Goal: Task Accomplishment & Management: Complete application form

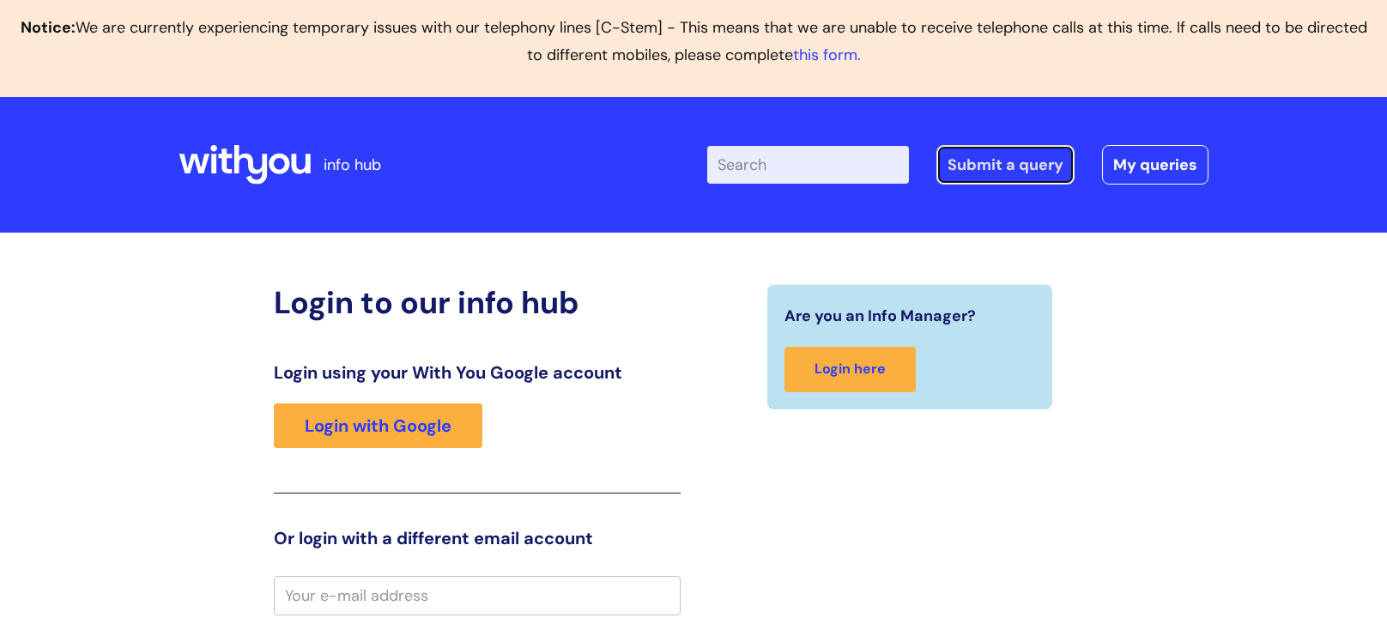
click at [1026, 167] on link "Submit a query" at bounding box center [1005, 164] width 138 height 39
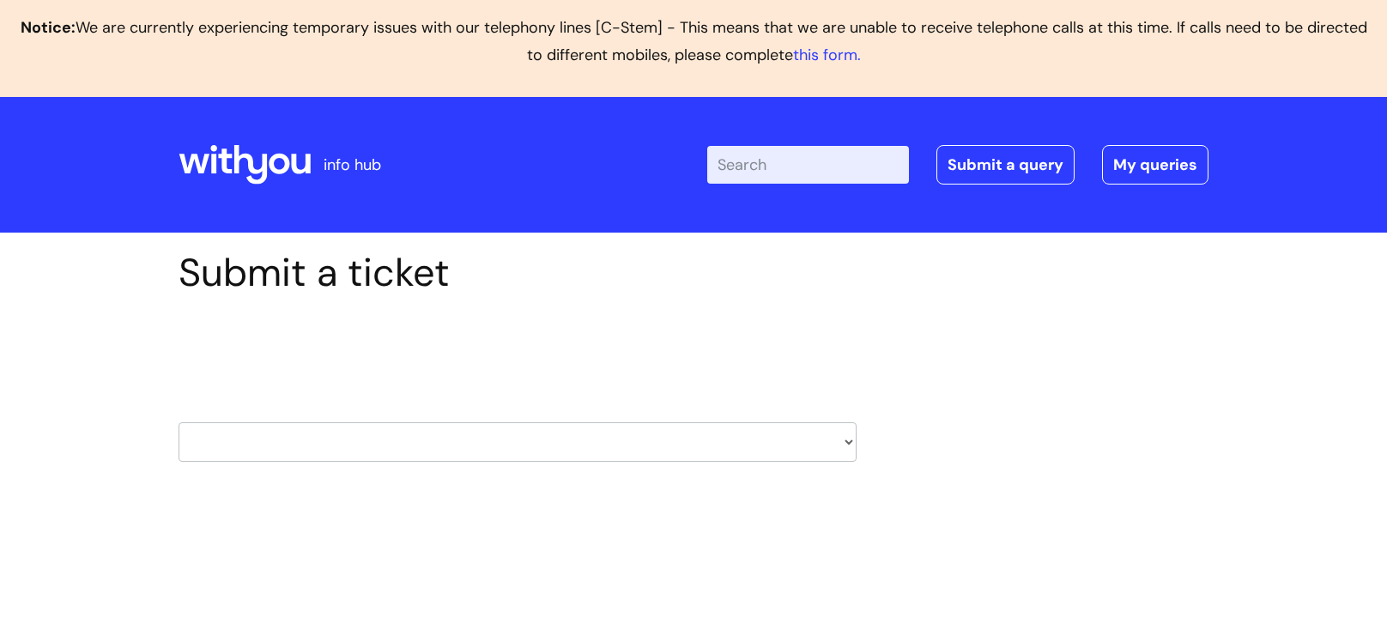
click at [728, 434] on select "HR / People IT and Support Clinical Drug Alerts Finance Accounts Data Support T…" at bounding box center [518, 441] width 678 height 39
select select "it_and_support"
click at [179, 422] on select "HR / People IT and Support Clinical Drug Alerts Finance Accounts Data Support T…" at bounding box center [518, 441] width 678 height 39
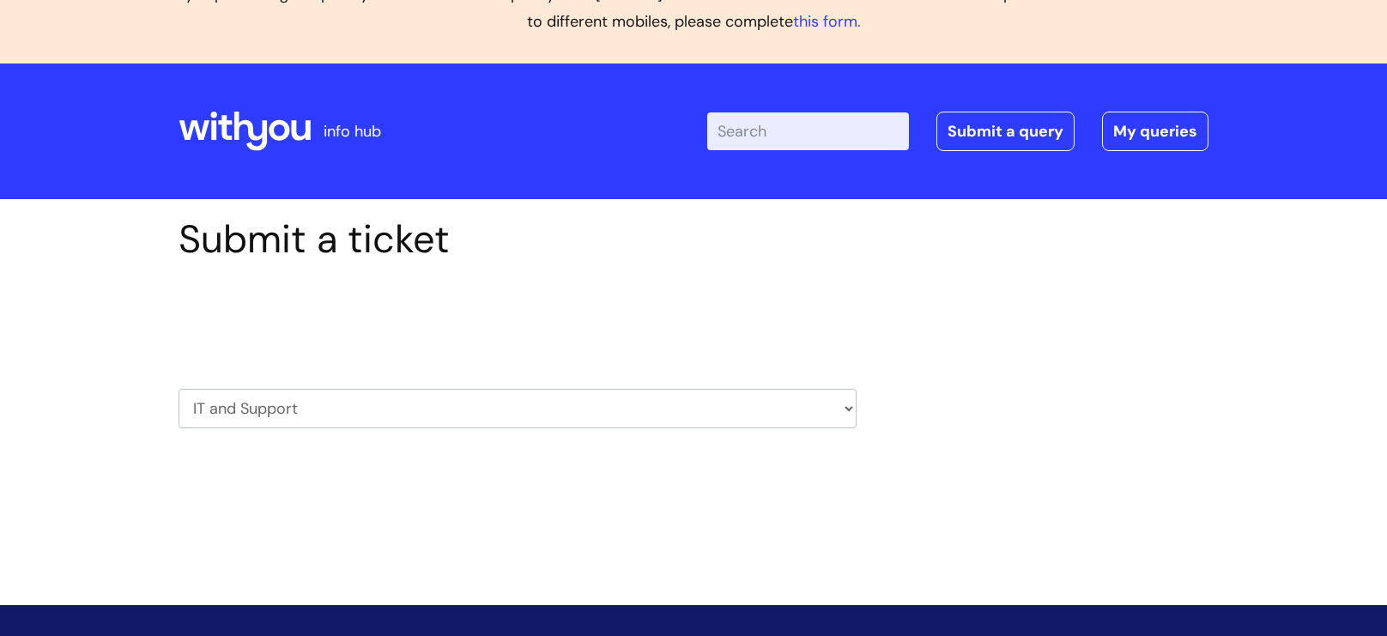
scroll to position [141, 0]
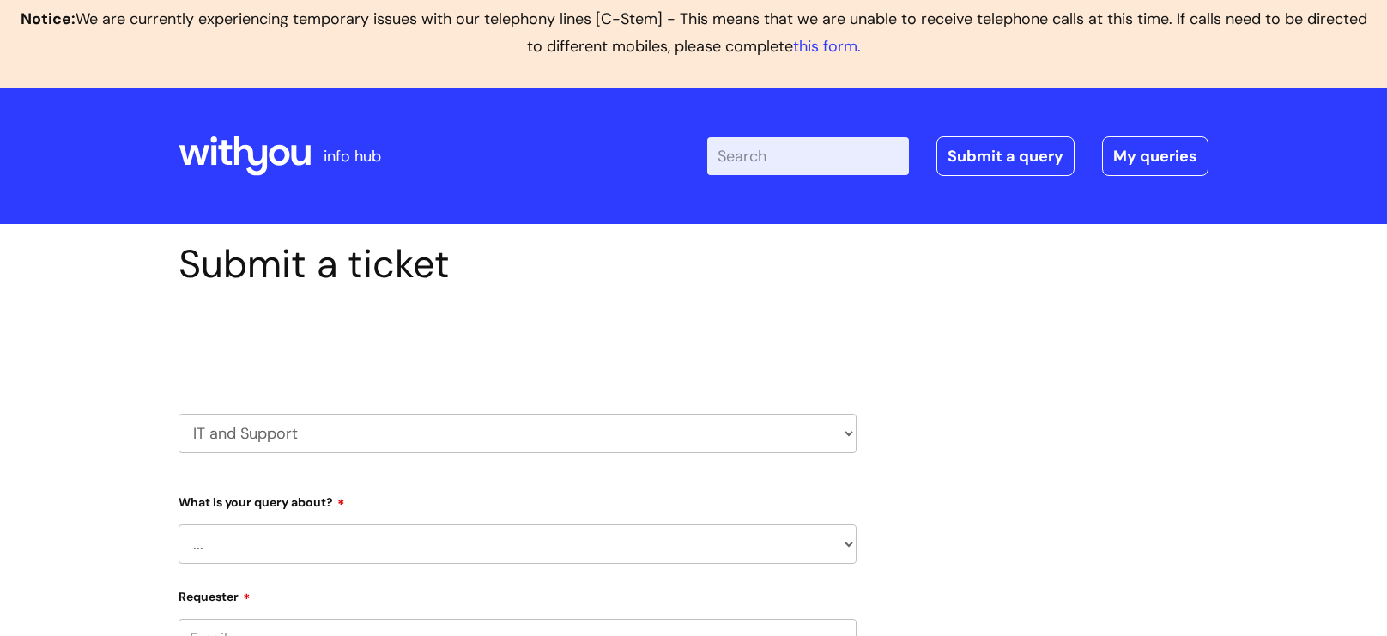
scroll to position [19, 0]
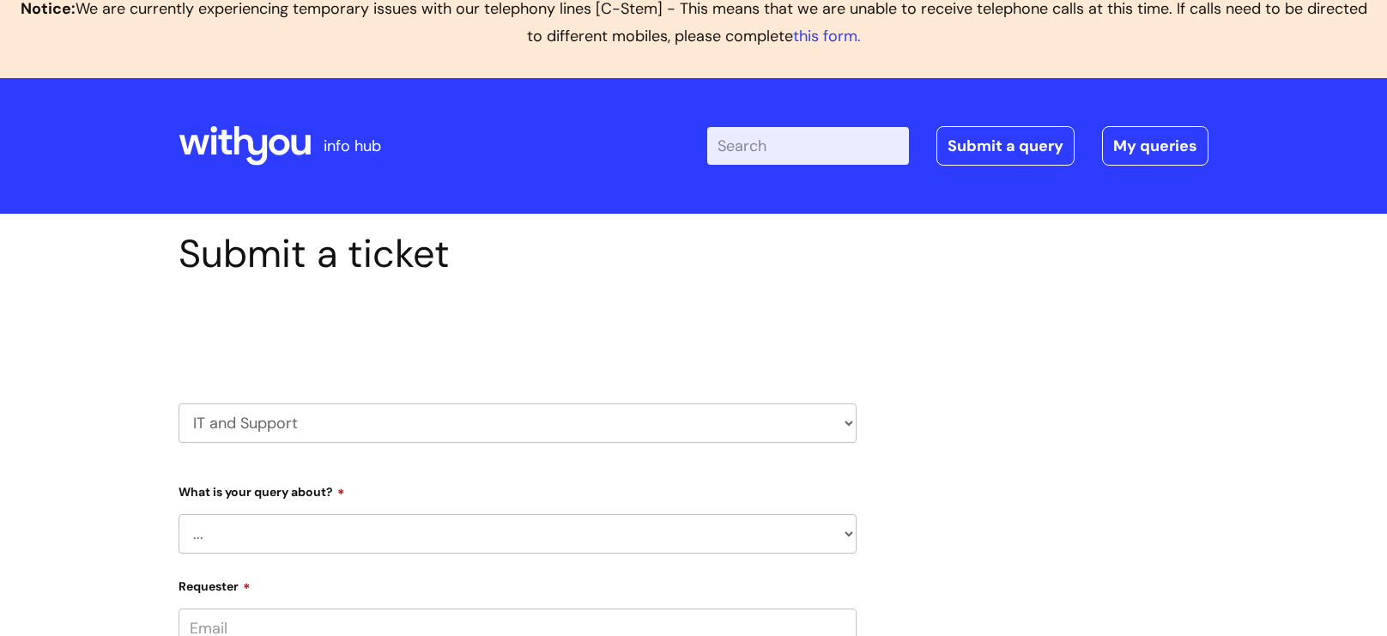
click at [395, 532] on select "... Mobile Phone Reset & MFA Accounts, Starters and Leavers IT Hardware issue I…" at bounding box center [518, 533] width 678 height 39
click at [354, 540] on select "... Mobile Phone Reset & MFA Accounts, Starters and Leavers IT Hardware issue I…" at bounding box center [518, 533] width 678 height 39
select select "Something Else"
click at [179, 514] on select "... Mobile Phone Reset & MFA Accounts, Starters and Leavers IT Hardware issue I…" at bounding box center [518, 533] width 678 height 39
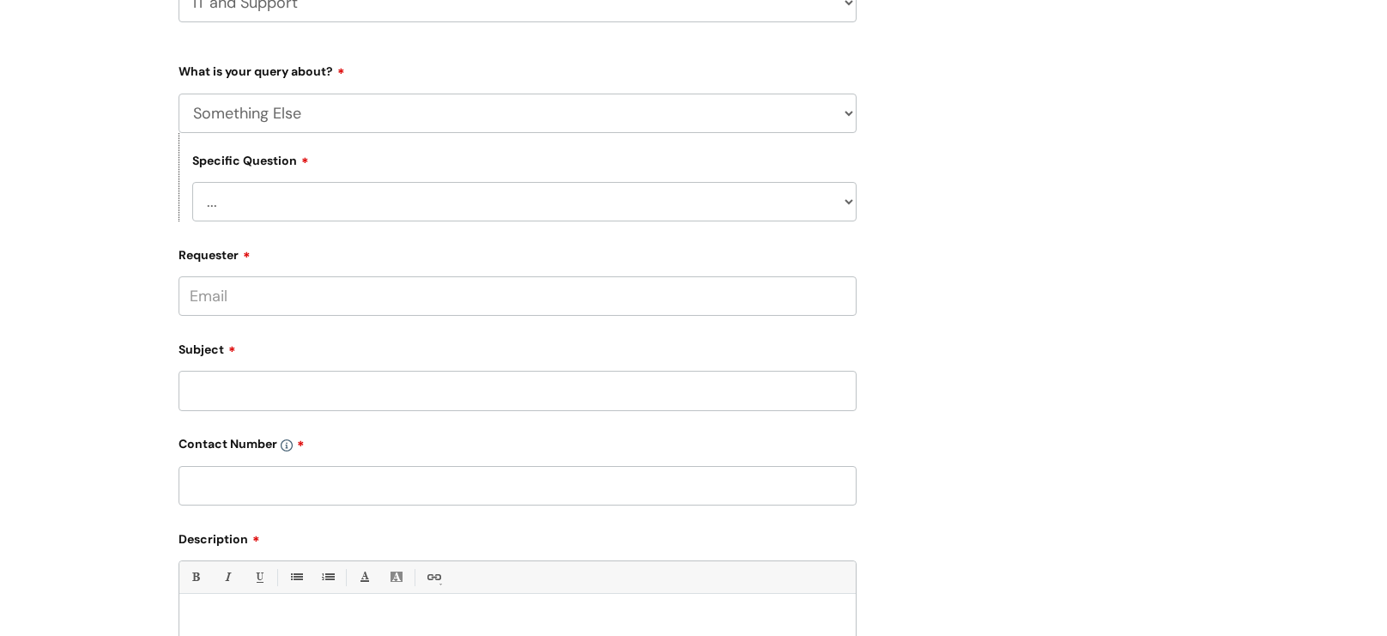
scroll to position [371, 0]
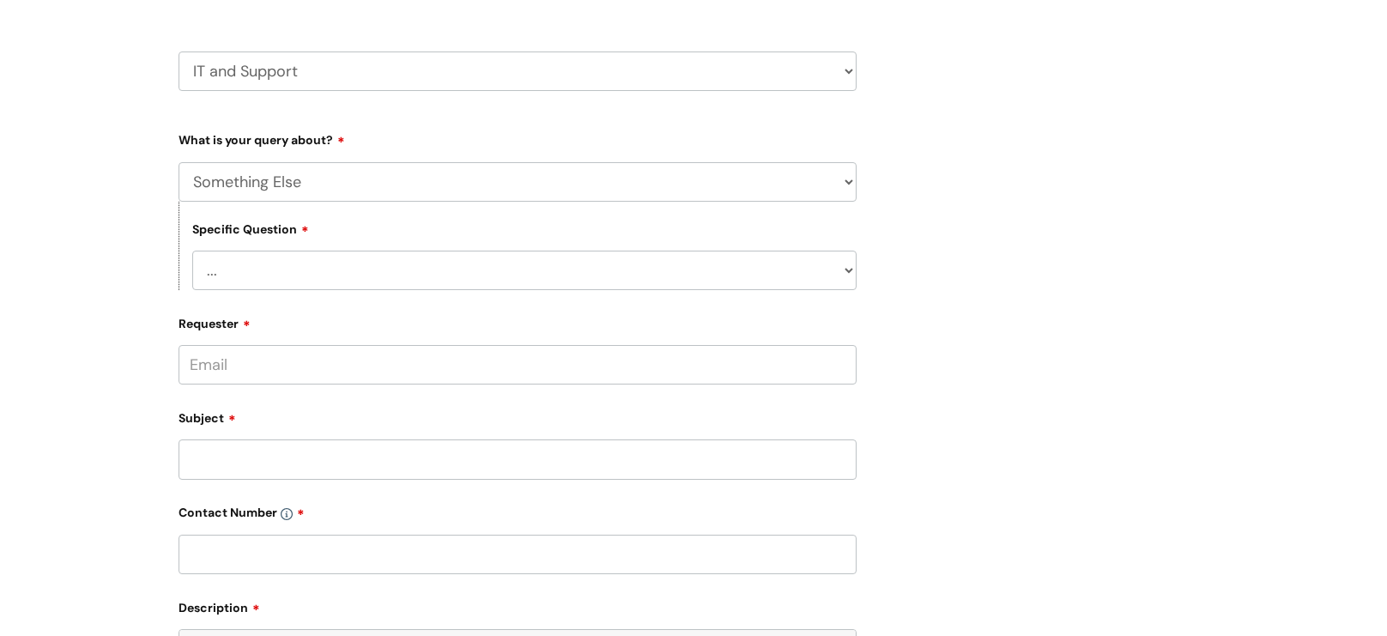
click at [368, 260] on select "... My problem is not listed" at bounding box center [524, 270] width 664 height 39
select select "My problem is not listed"
click at [192, 252] on select "... My problem is not listed" at bounding box center [524, 270] width 664 height 39
click at [352, 372] on input "Requester" at bounding box center [518, 364] width 678 height 39
type input "corylo"
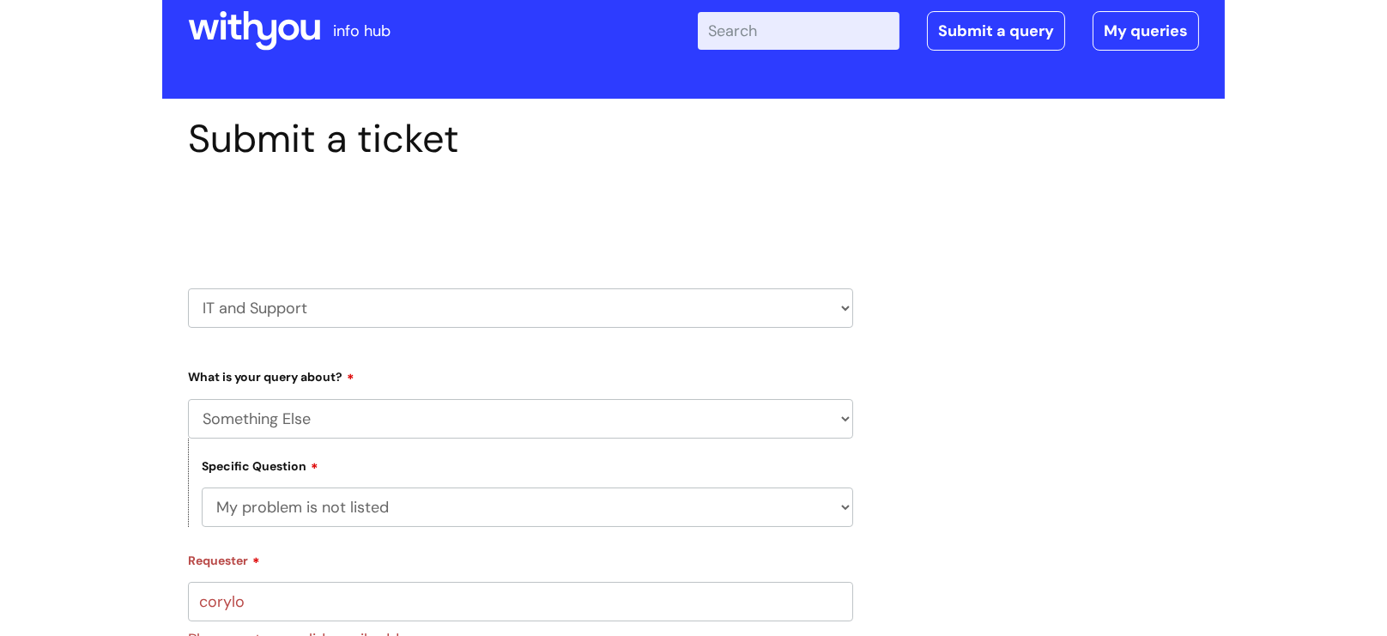
scroll to position [0, 0]
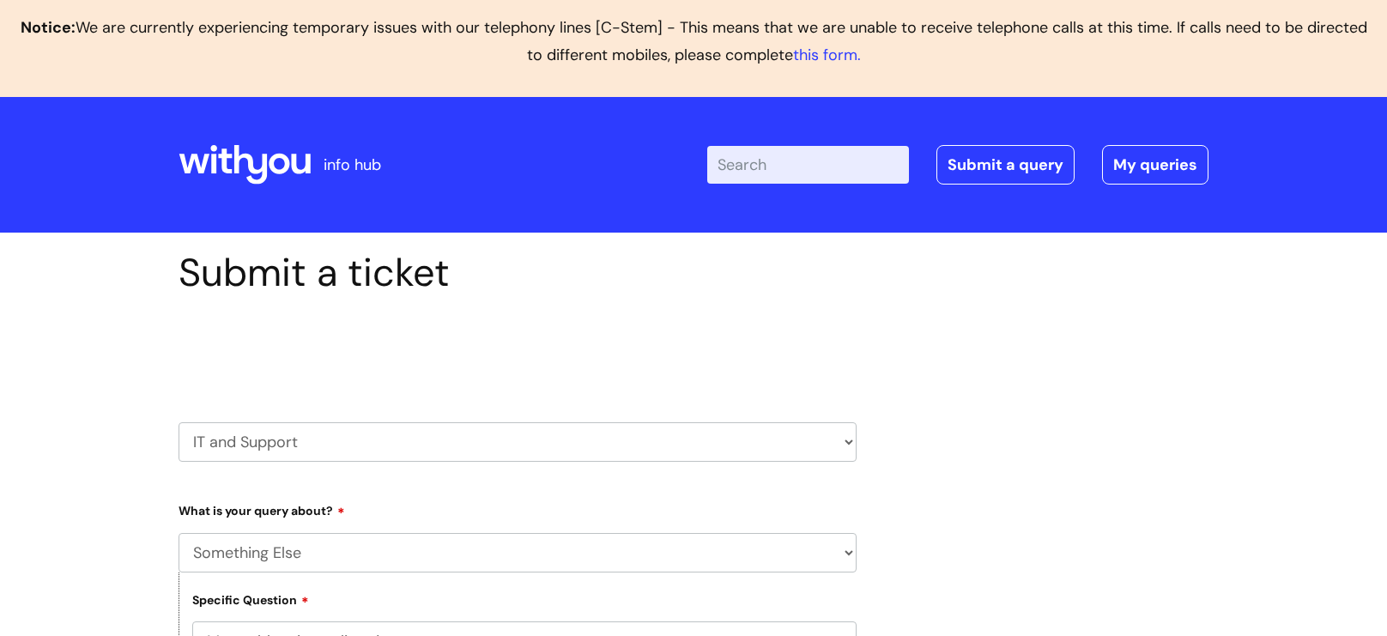
click at [222, 166] on icon at bounding box center [225, 161] width 14 height 25
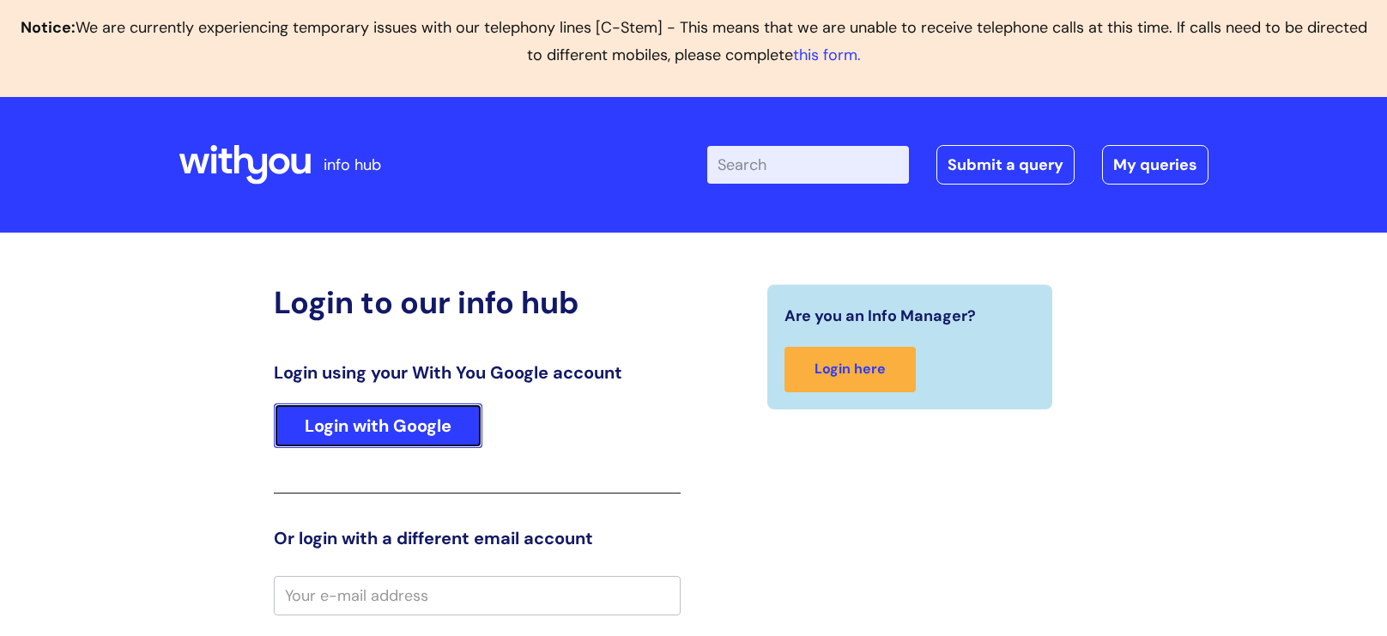
click at [397, 421] on link "Login with Google" at bounding box center [378, 425] width 209 height 45
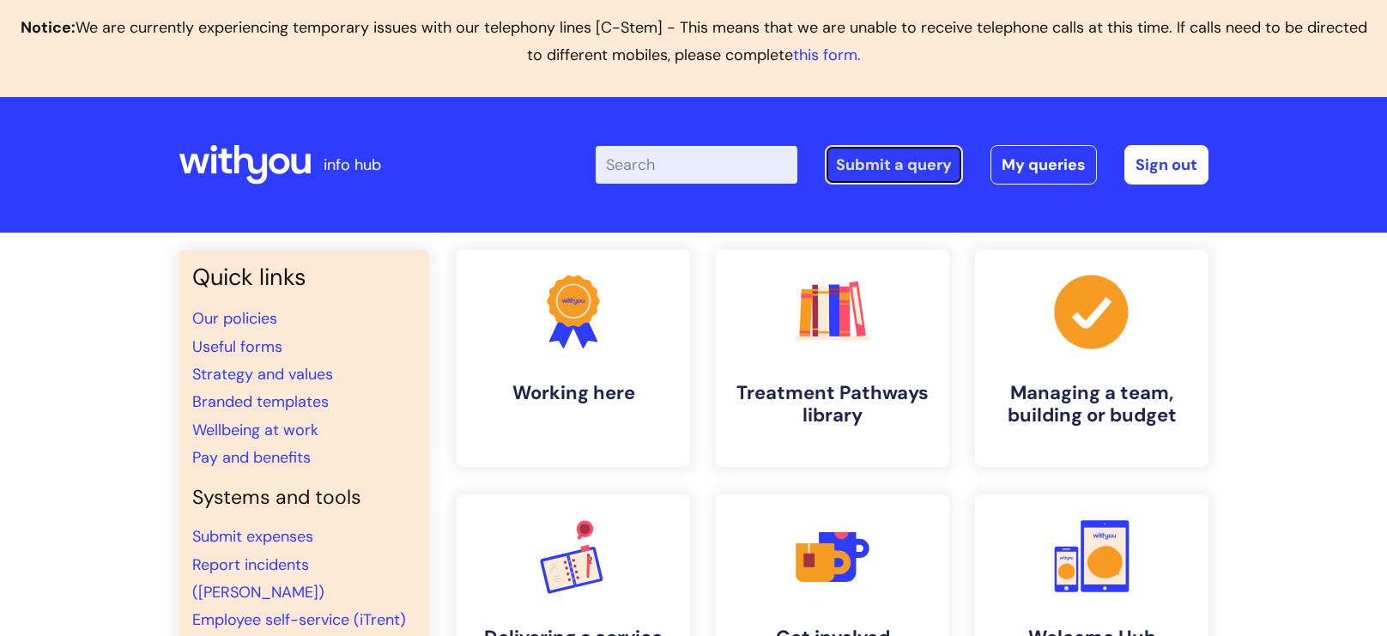
click at [900, 164] on link "Submit a query" at bounding box center [894, 164] width 138 height 39
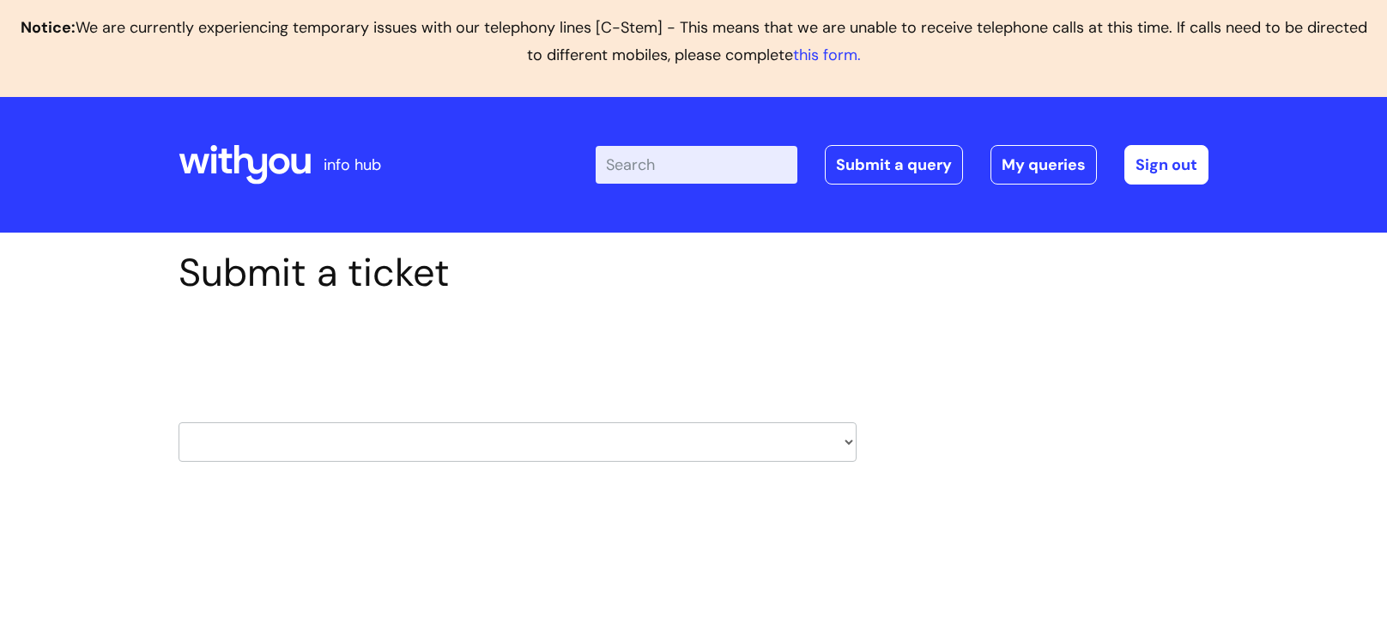
click at [319, 449] on select "HR / People IT and Support Clinical Drug Alerts Finance Accounts Data Support T…" at bounding box center [518, 441] width 678 height 39
select select "it_and_support"
click at [179, 422] on select "HR / People IT and Support Clinical Drug Alerts Finance Accounts Data Support T…" at bounding box center [518, 441] width 678 height 39
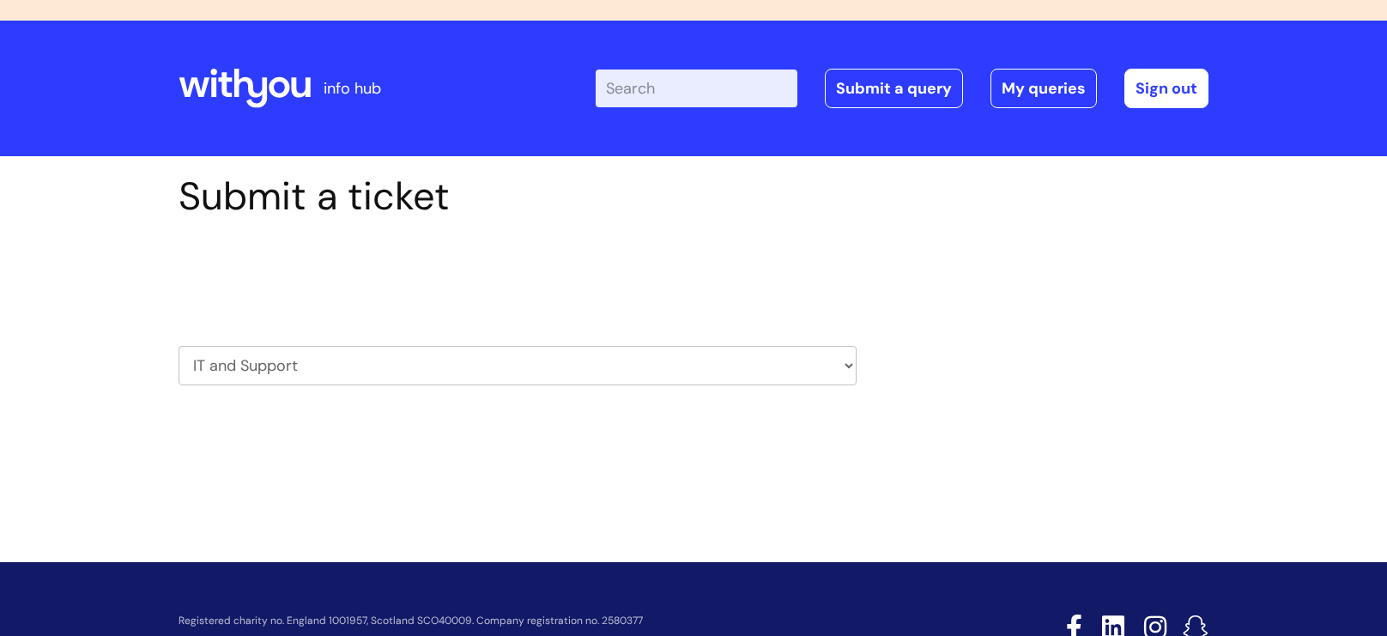
scroll to position [141, 0]
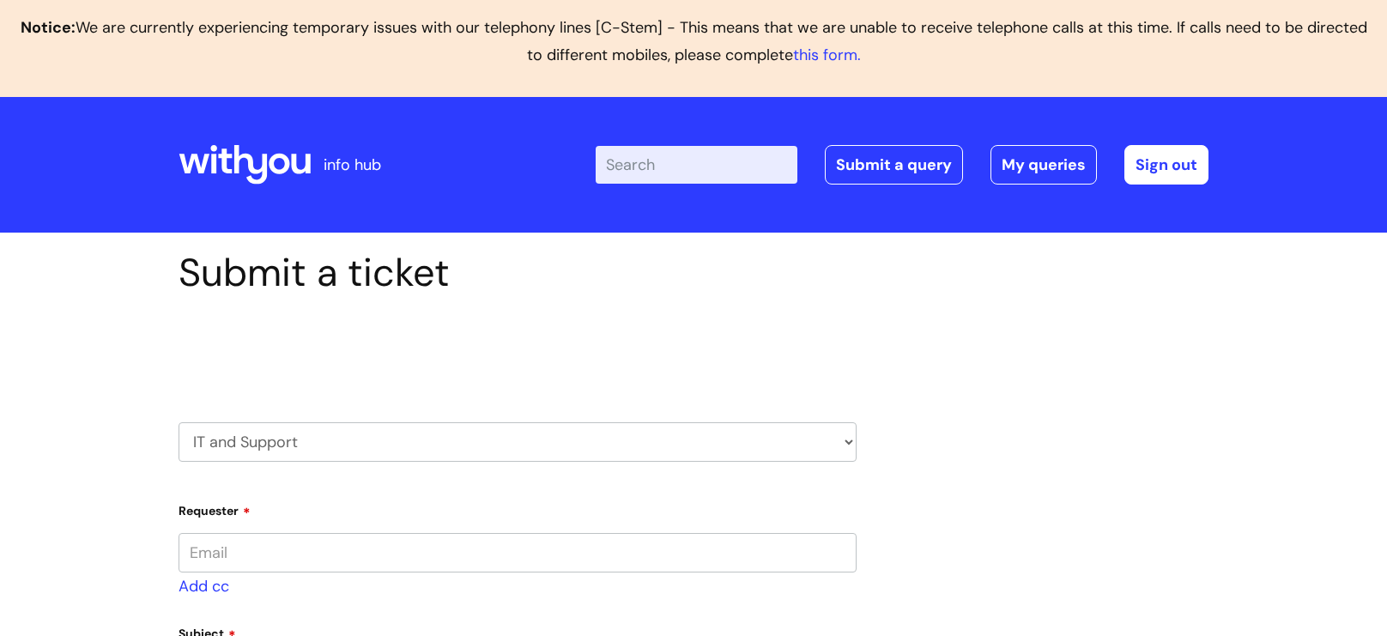
type input "cory.lowe@wearewithyou.org.uk"
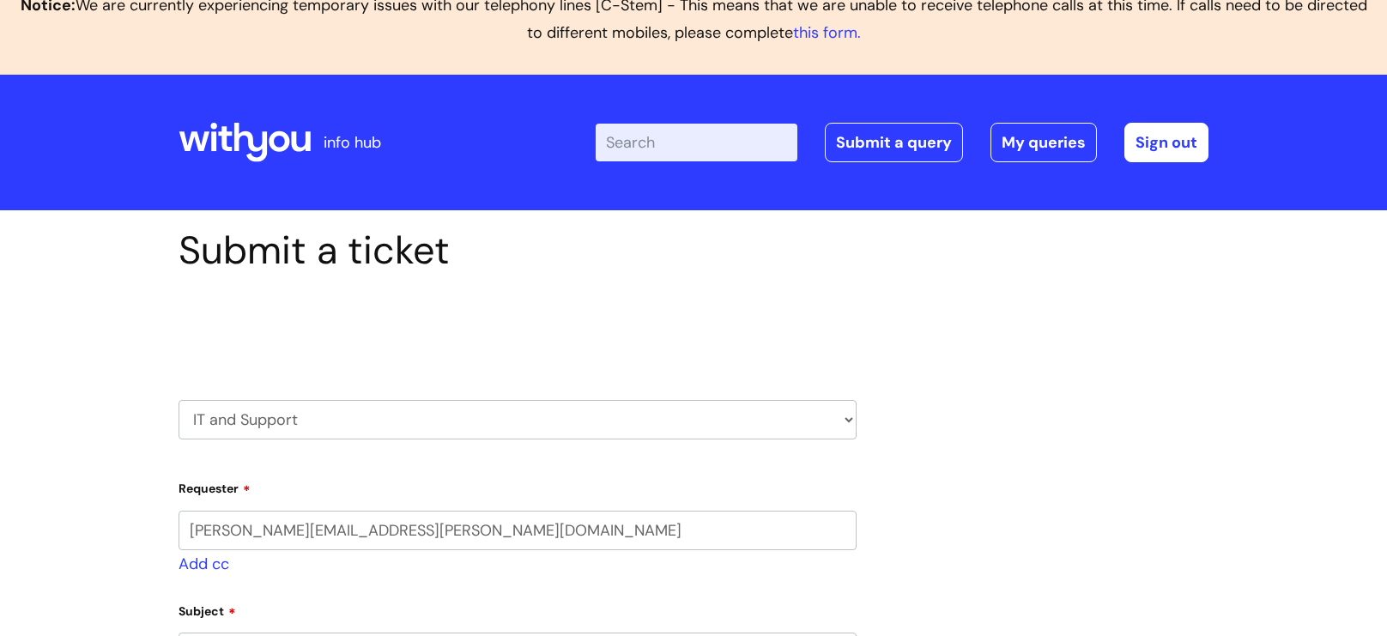
select select "80004286585"
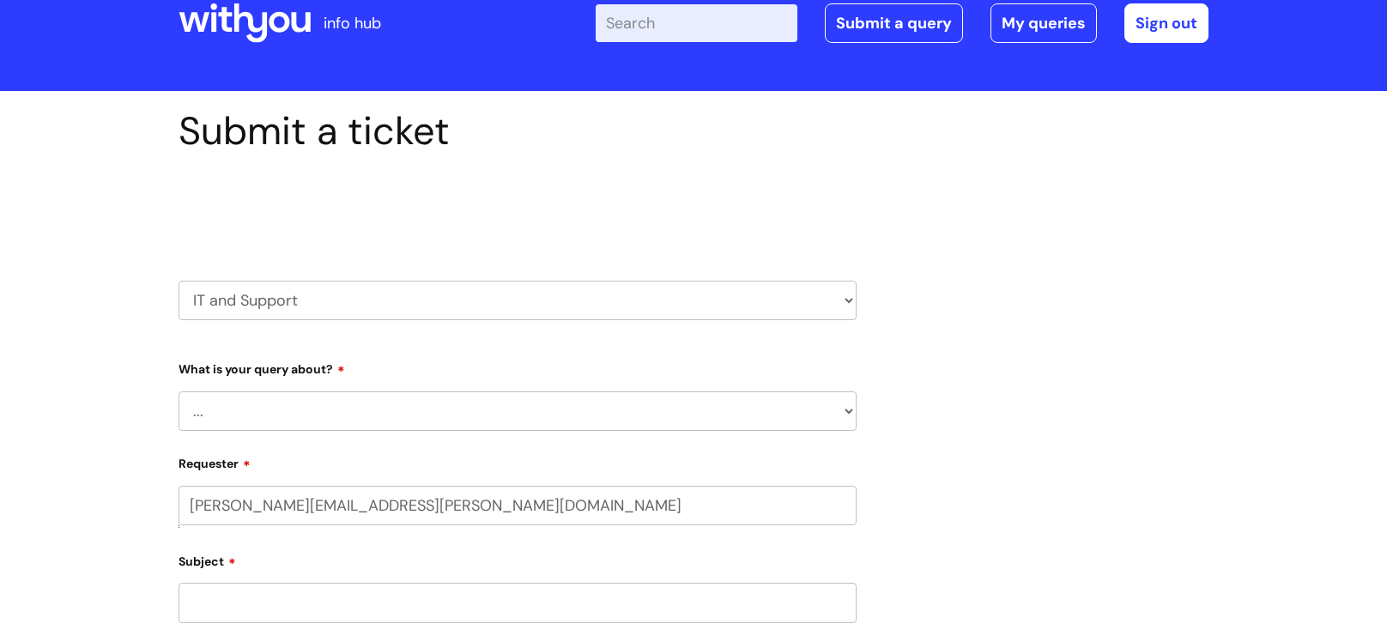
scroll to position [184, 0]
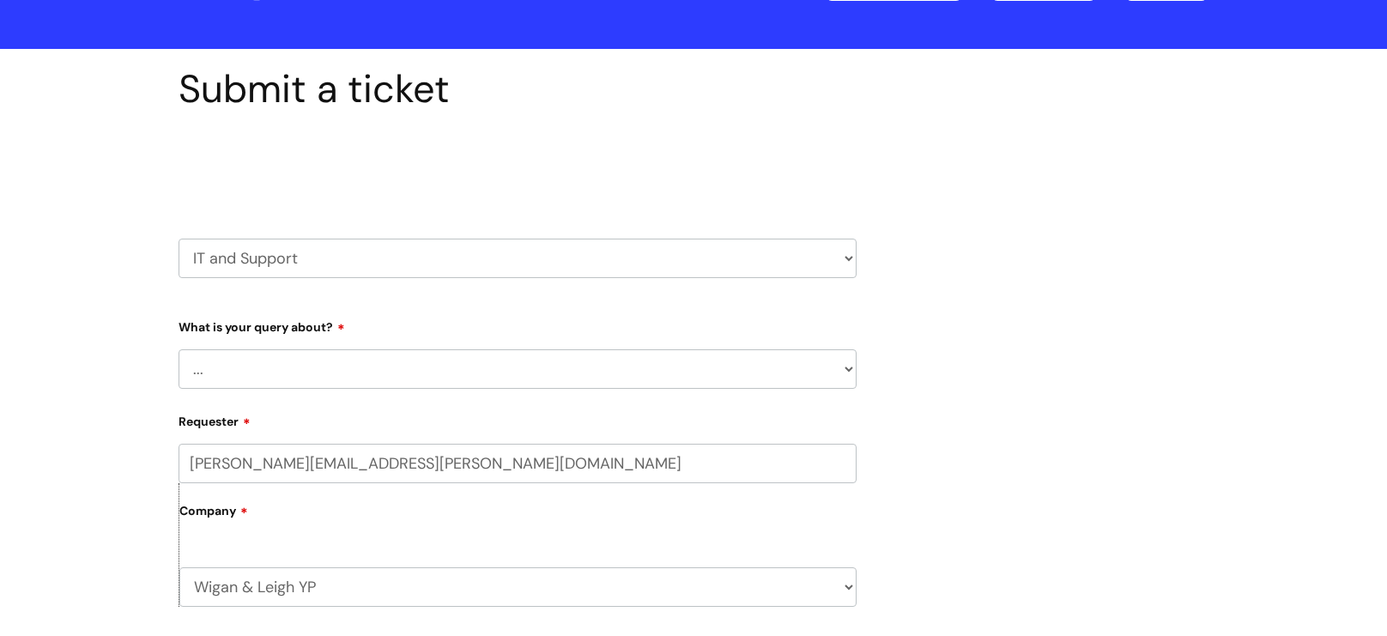
click at [328, 380] on select "... Mobile Phone Reset & MFA Accounts, Starters and Leavers IT Hardware issue I…" at bounding box center [518, 368] width 678 height 39
select select "Something Else"
click at [179, 349] on select "... Mobile Phone Reset & MFA Accounts, Starters and Leavers IT Hardware issue I…" at bounding box center [518, 368] width 678 height 39
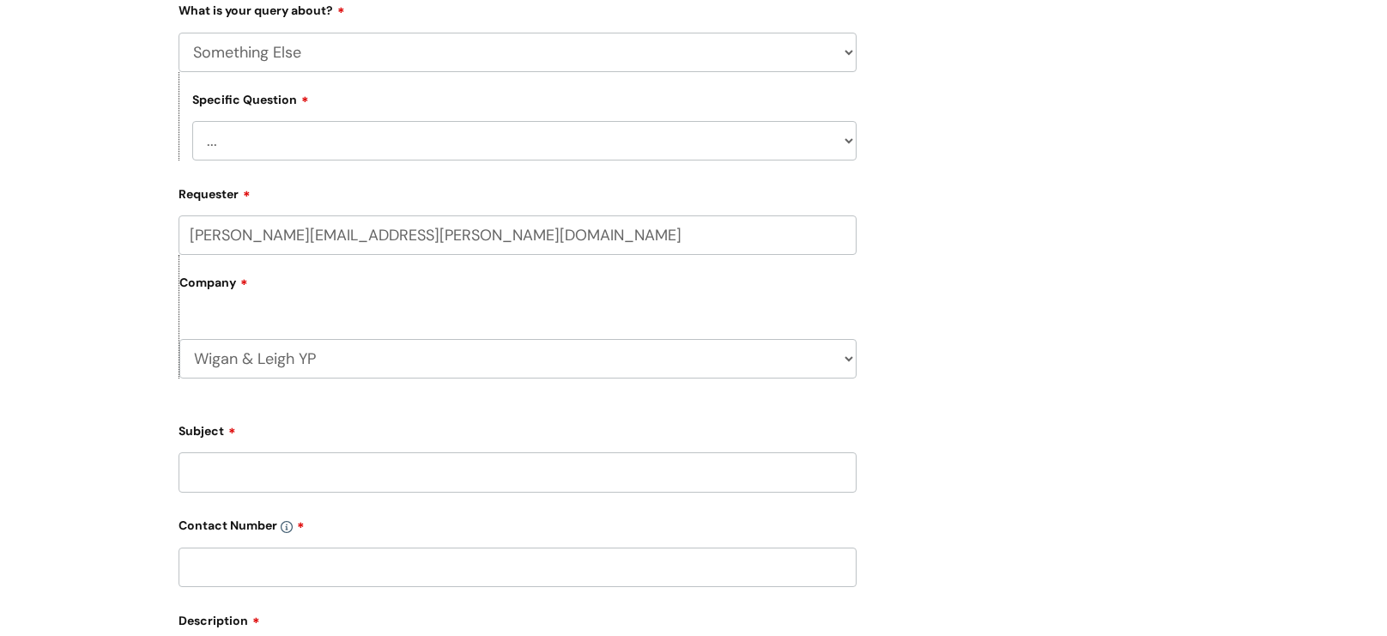
scroll to position [502, 0]
click at [313, 474] on input "Subject" at bounding box center [518, 470] width 678 height 39
type input "phone screen broken/phone isn't coming on"
click at [239, 579] on input "text" at bounding box center [518, 565] width 678 height 39
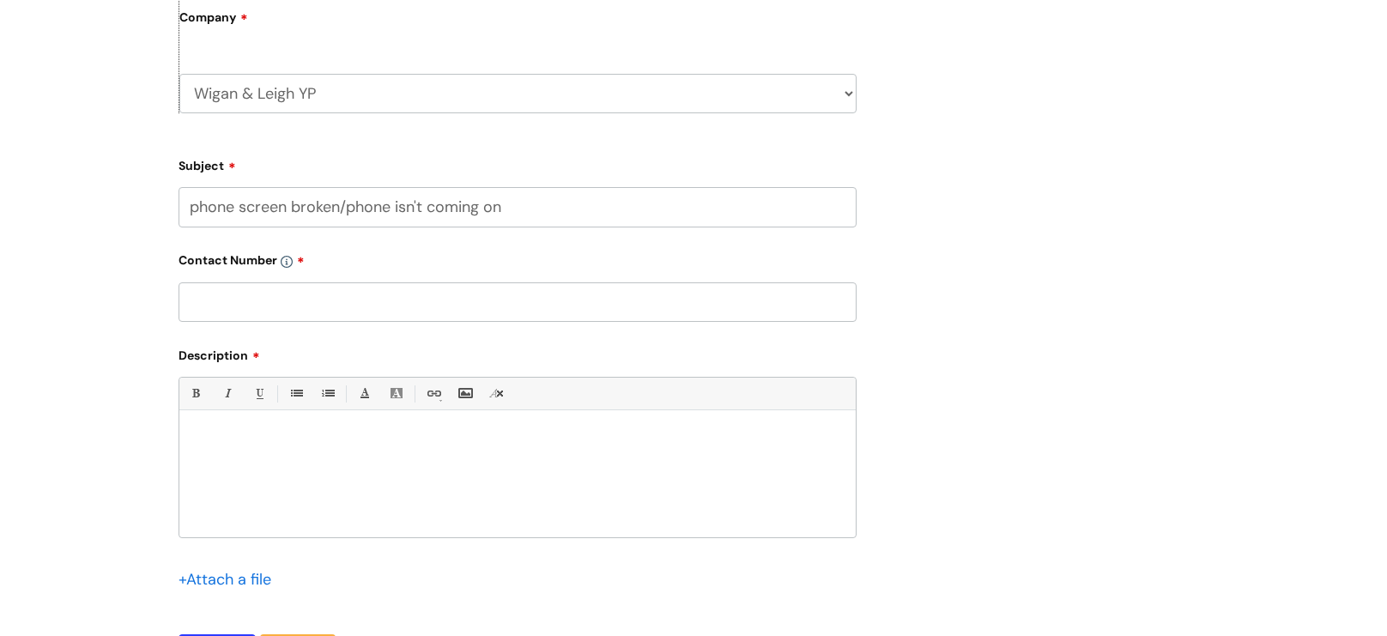
scroll to position [954, 0]
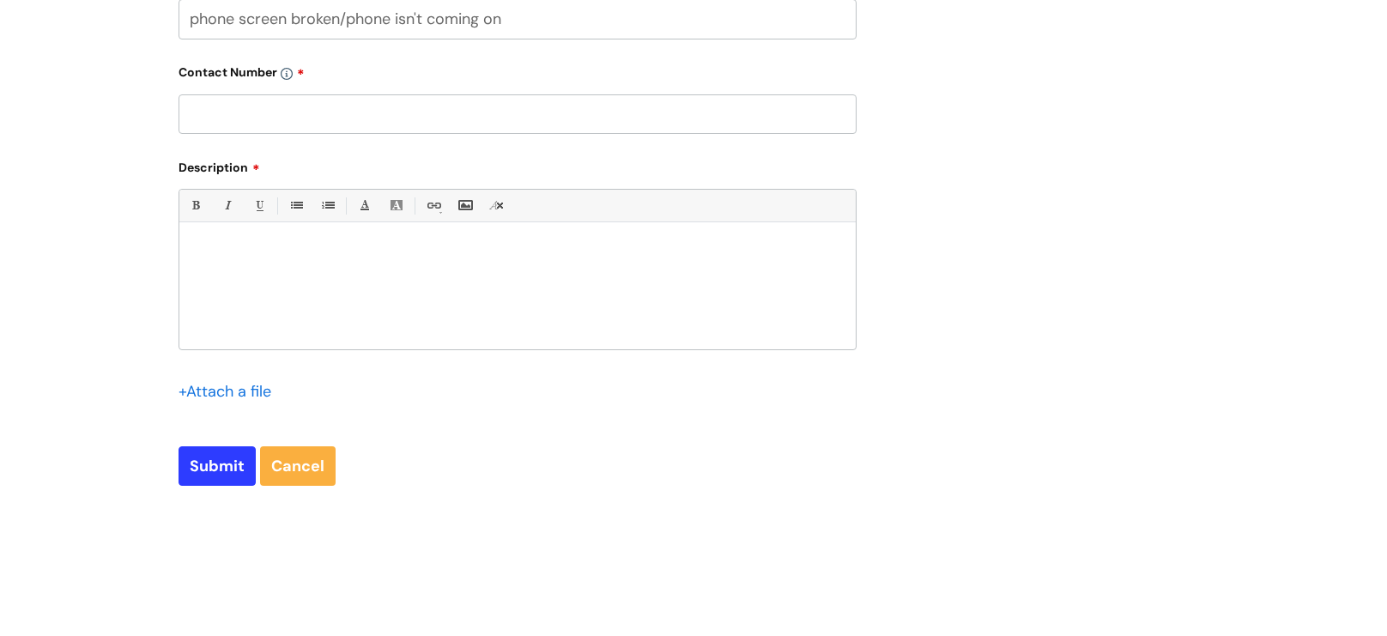
click at [283, 311] on div at bounding box center [517, 290] width 676 height 118
click at [303, 112] on input "text" at bounding box center [518, 113] width 678 height 39
type input "email"
click at [258, 242] on div at bounding box center [517, 290] width 676 height 118
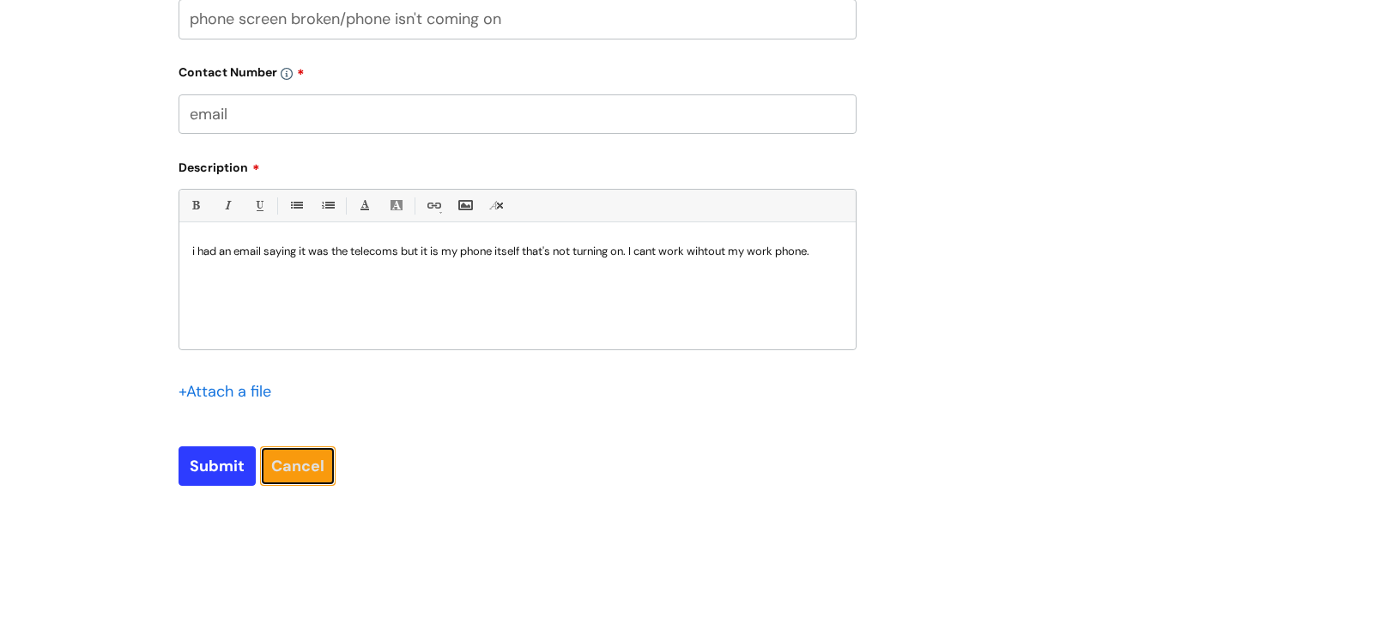
click at [309, 463] on link "Cancel" at bounding box center [298, 465] width 76 height 39
click at [221, 486] on input "Submit" at bounding box center [217, 465] width 77 height 39
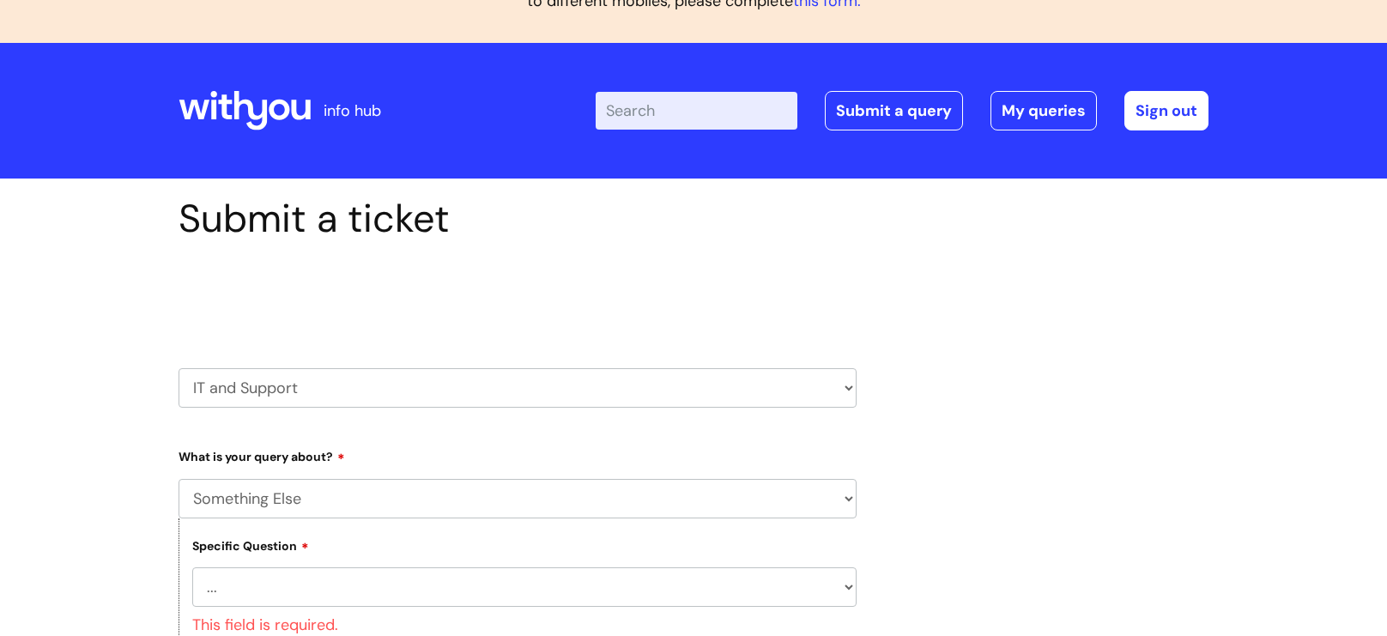
scroll to position [123, 0]
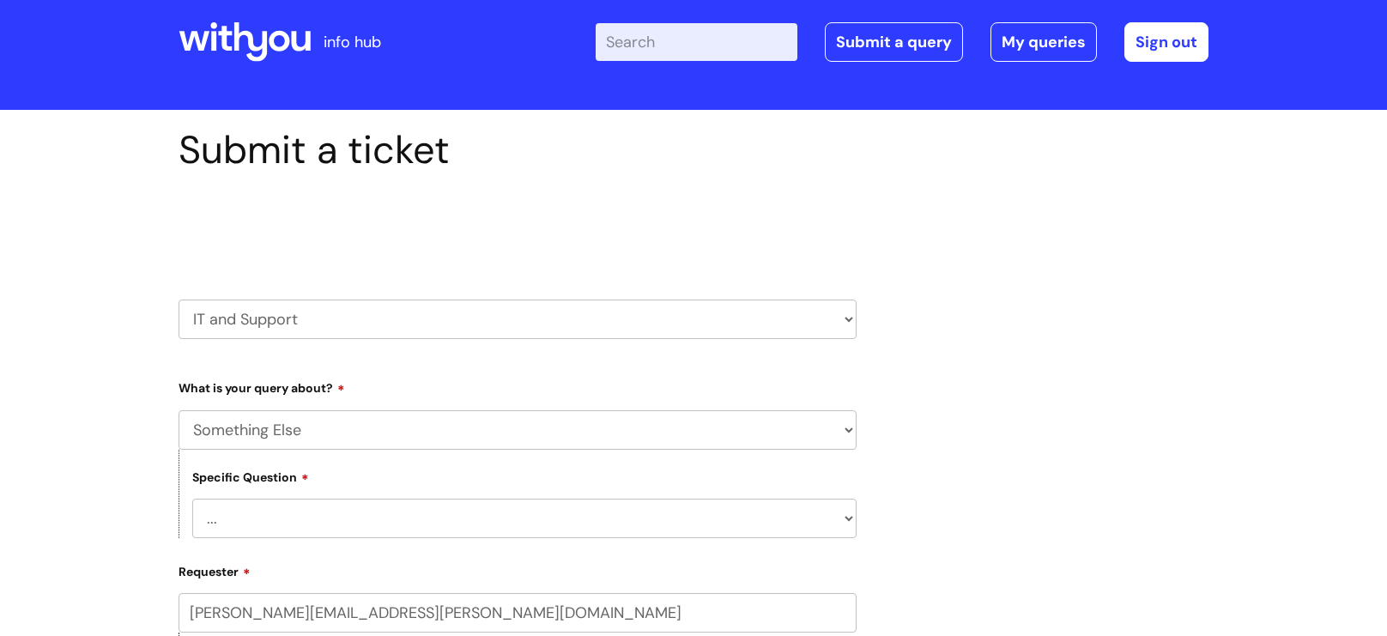
click at [346, 509] on select "... My problem is not listed" at bounding box center [524, 518] width 664 height 39
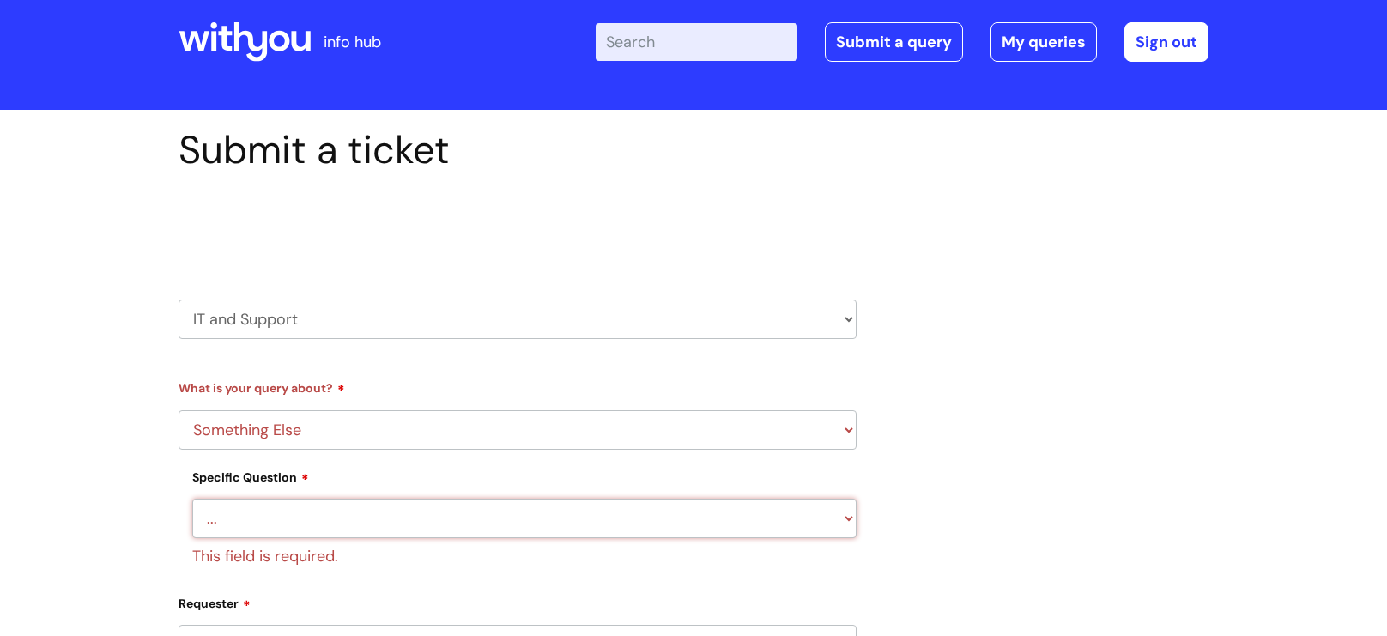
select select "My problem is not listed"
click at [192, 500] on select "... My problem is not listed" at bounding box center [524, 518] width 664 height 39
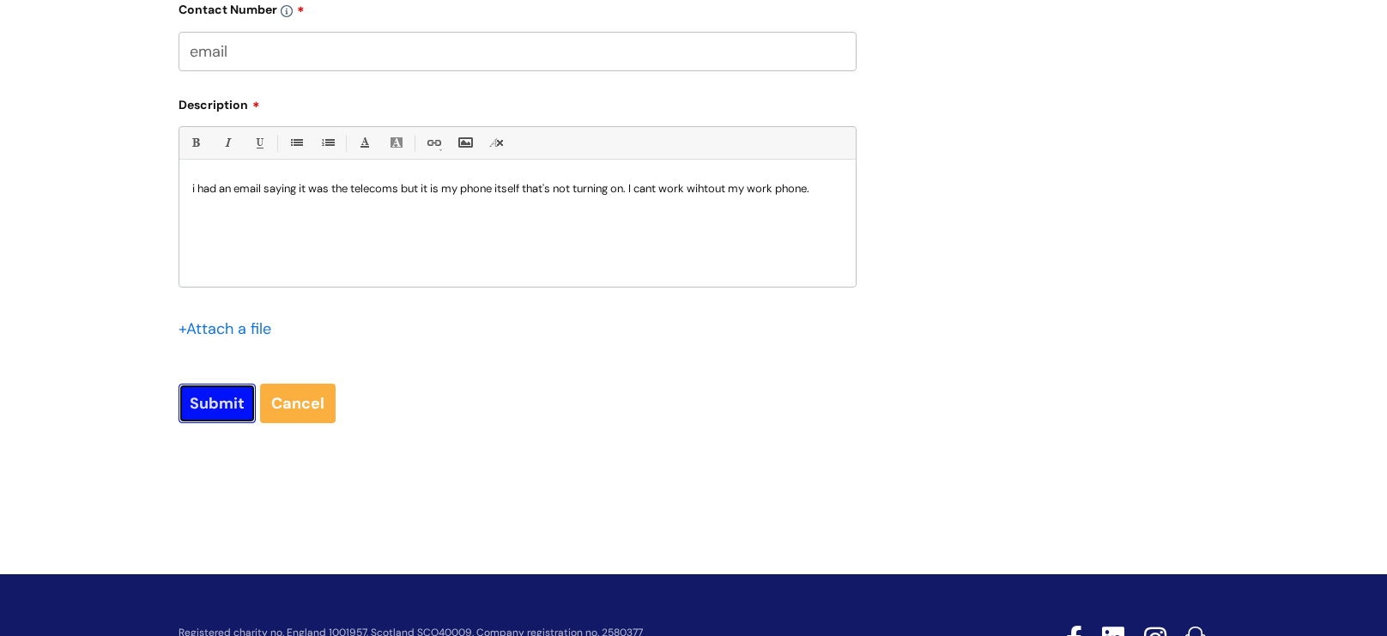
scroll to position [985, 0]
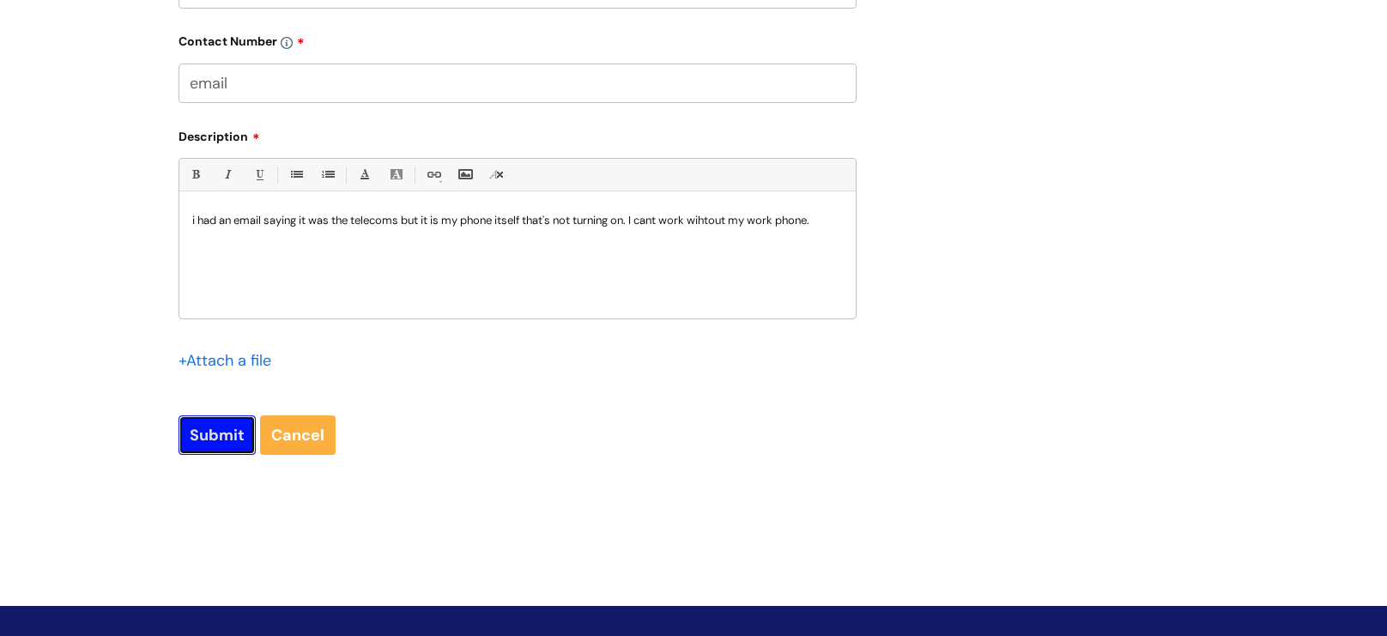
click at [232, 455] on input "Submit" at bounding box center [217, 434] width 77 height 39
type input "Please Wait..."
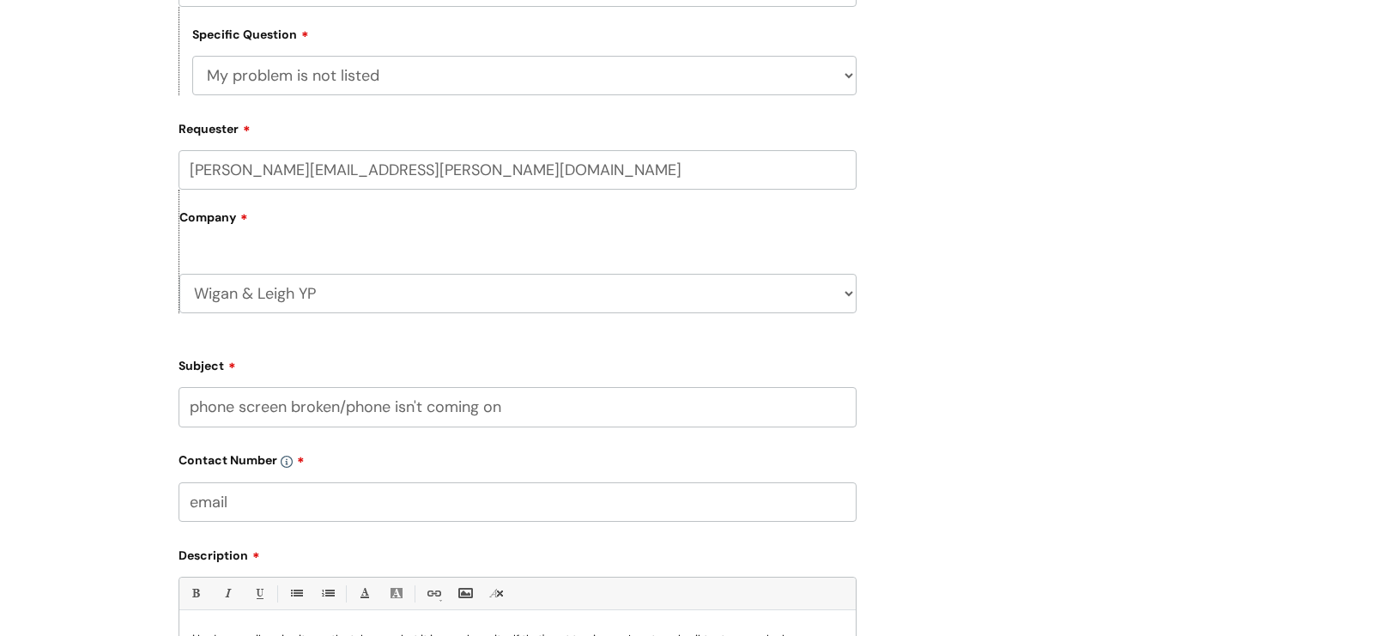
scroll to position [40, 0]
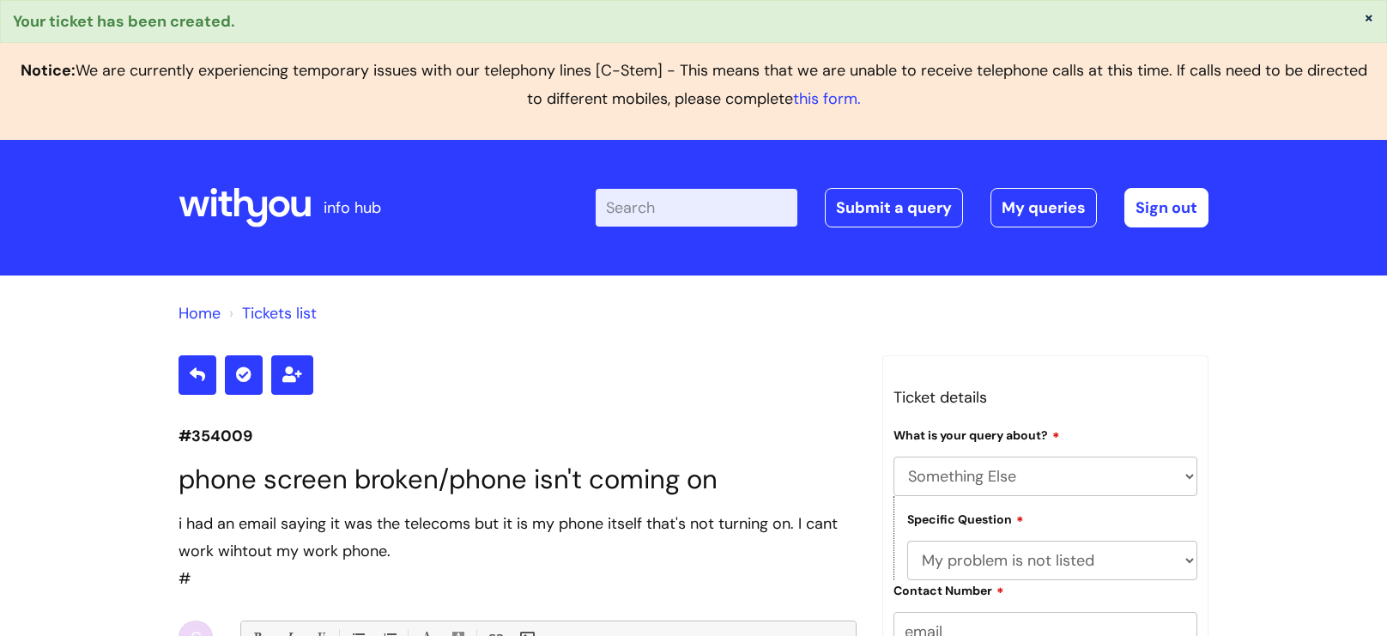
select select "Something Else"
select select "My problem is not listed"
